Goal: Task Accomplishment & Management: Use online tool/utility

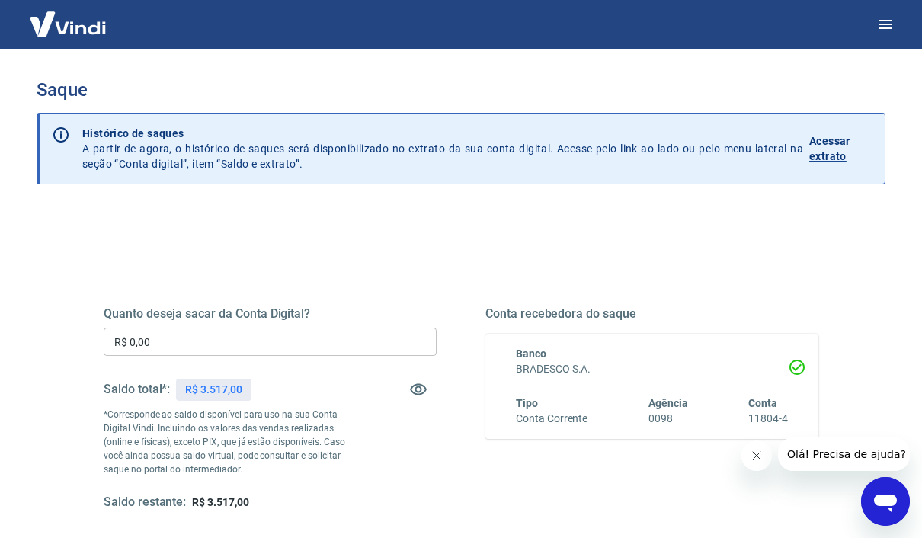
click at [341, 344] on input "R$ 0,00" at bounding box center [270, 342] width 333 height 28
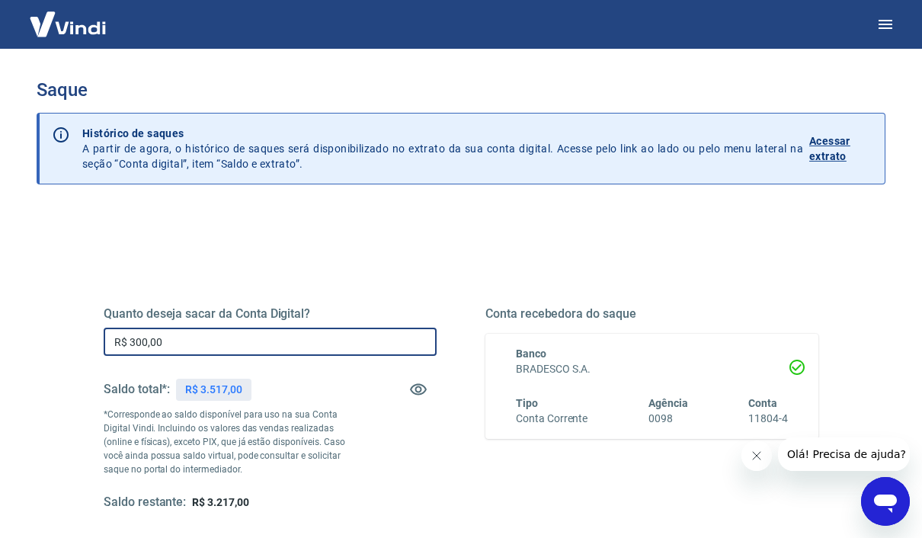
type input "R$ 3.000,00"
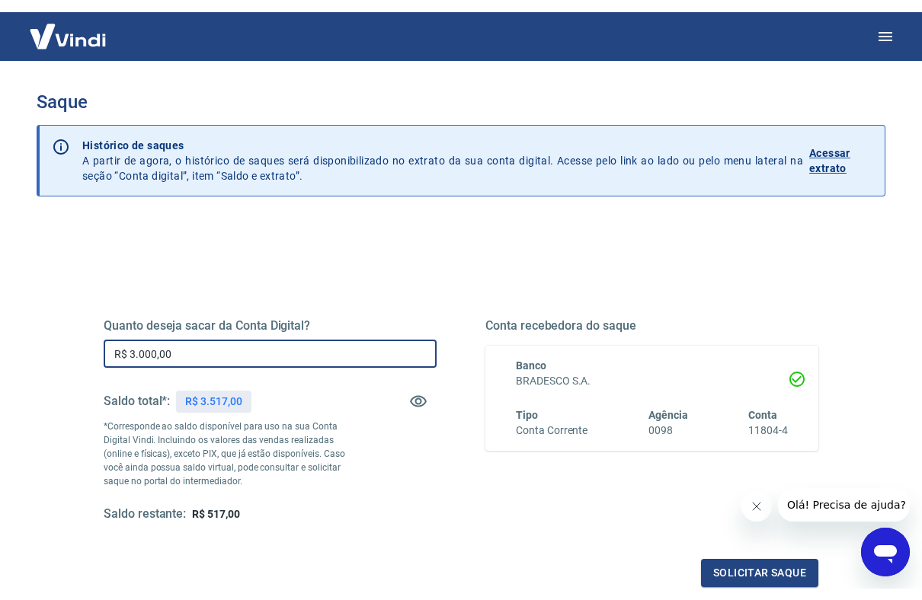
scroll to position [29, 0]
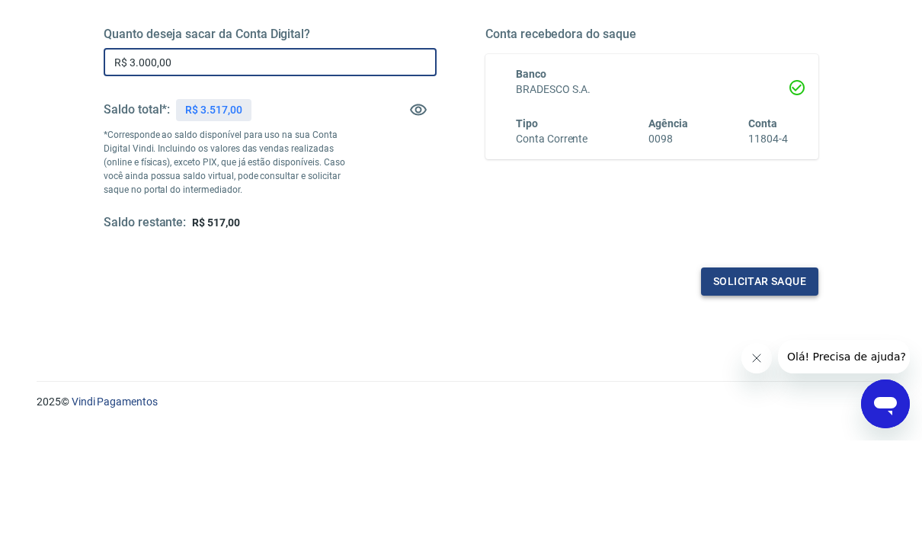
click at [786, 365] on button "Solicitar saque" at bounding box center [759, 379] width 117 height 28
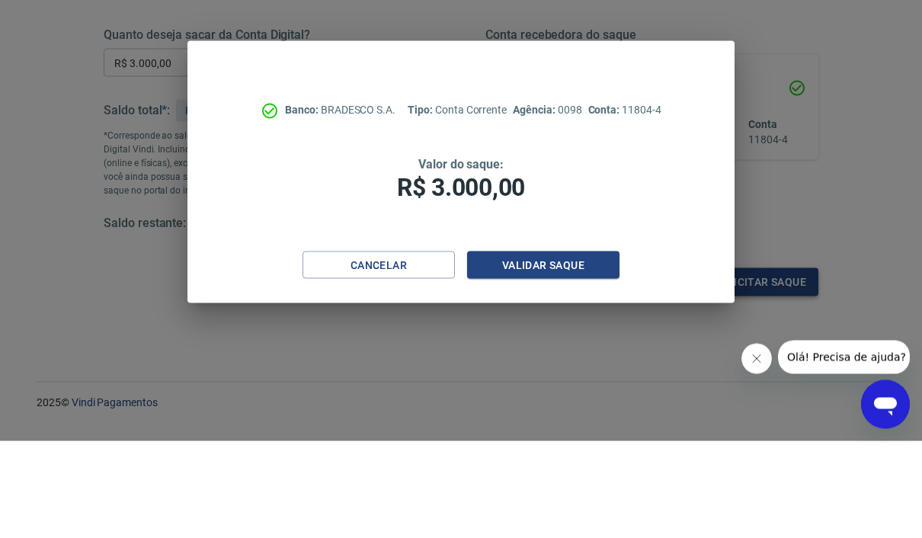
scroll to position [215, 0]
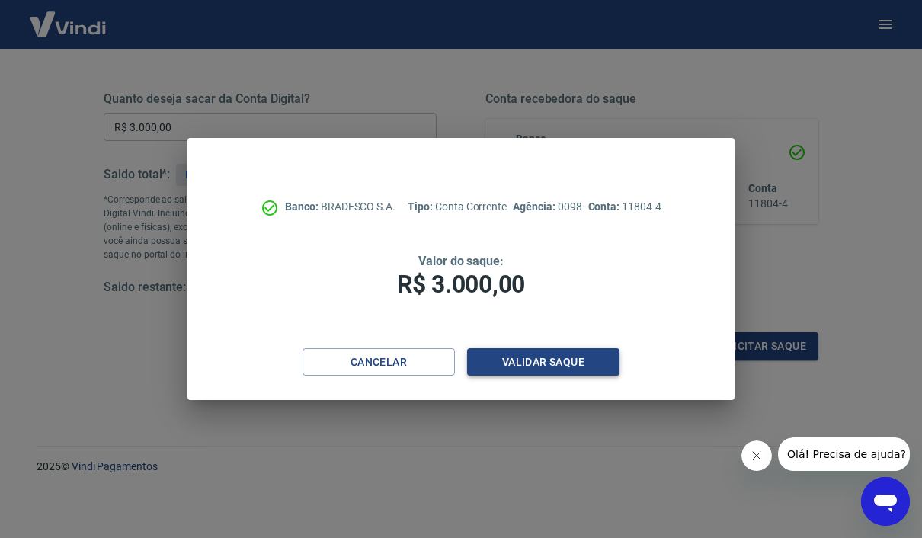
click at [574, 362] on button "Validar saque" at bounding box center [543, 362] width 152 height 28
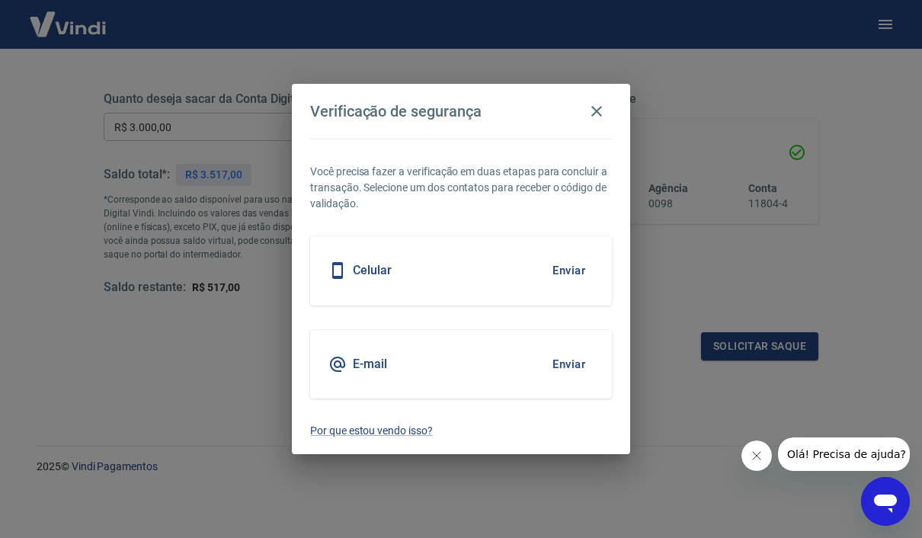
click at [572, 270] on button "Enviar" at bounding box center [569, 270] width 50 height 32
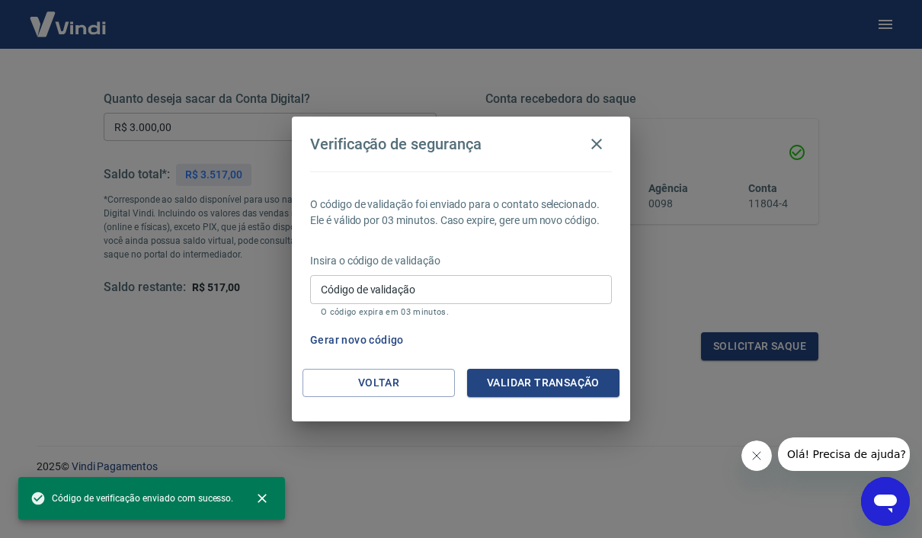
click at [583, 285] on input "Código de validação" at bounding box center [461, 289] width 302 height 28
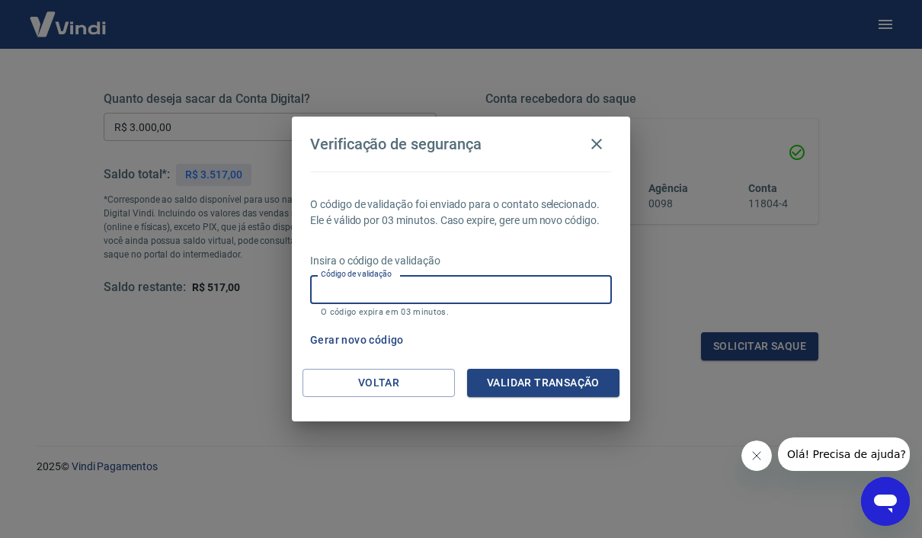
click at [595, 293] on input "Código de validação" at bounding box center [461, 289] width 302 height 28
click at [598, 284] on input "Código de validação" at bounding box center [461, 289] width 302 height 28
click at [691, 221] on div "Verificação de segurança O código de validação foi enviado para o contato selec…" at bounding box center [461, 269] width 922 height 538
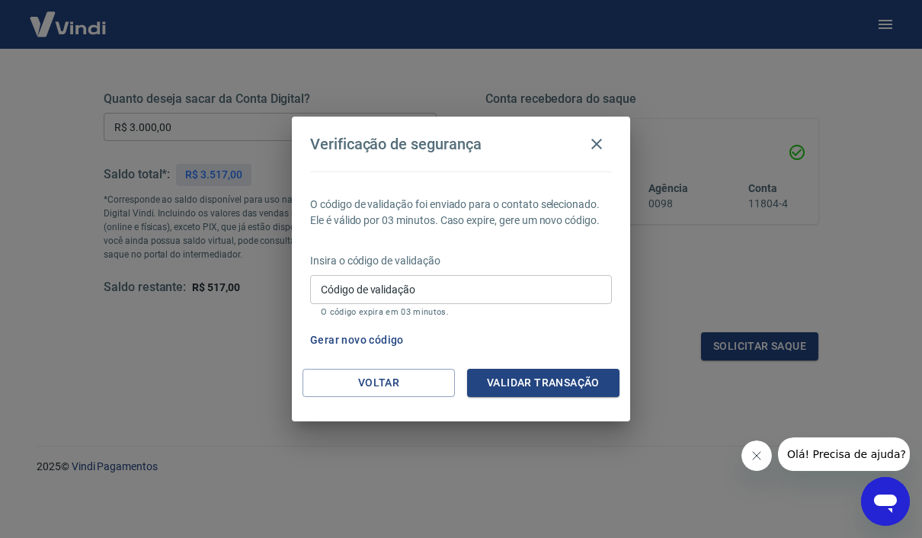
click at [583, 294] on input "Código de validação" at bounding box center [461, 289] width 302 height 28
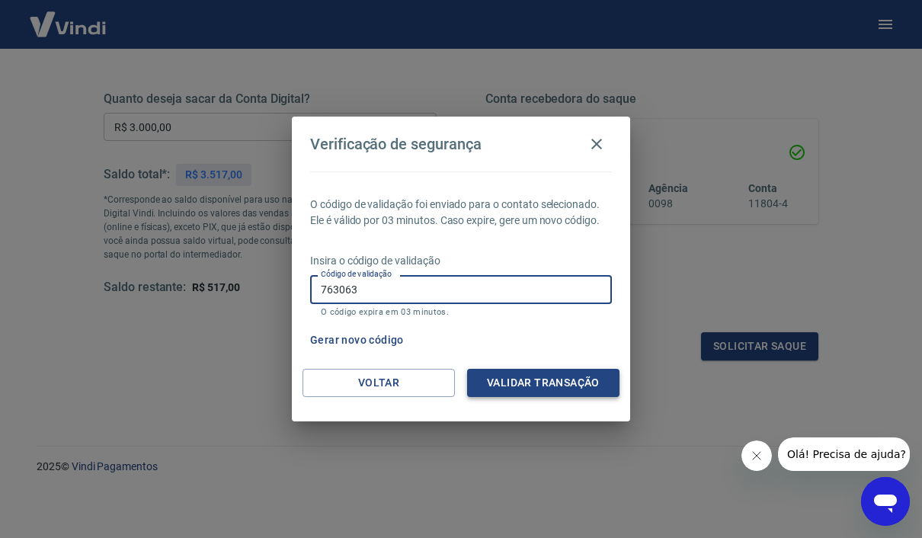
type input "763063"
click at [526, 372] on button "Validar transação" at bounding box center [543, 383] width 152 height 28
